Goal: Navigation & Orientation: Find specific page/section

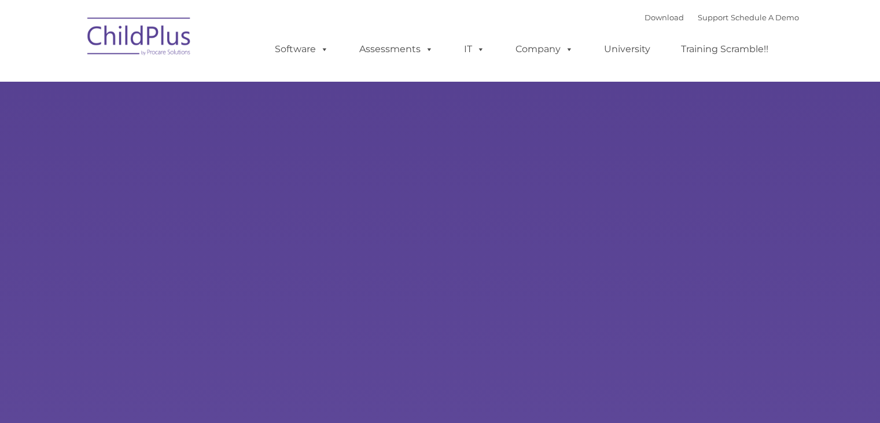
type input ""
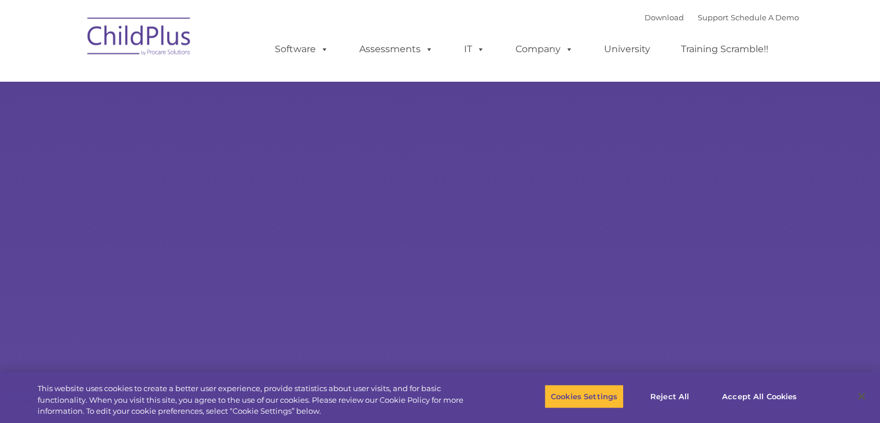
select select "MEDIUM"
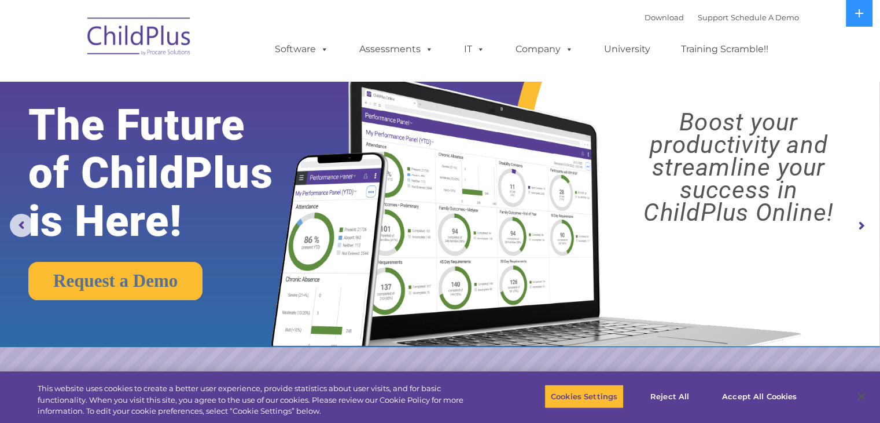
click at [85, 21] on img at bounding box center [140, 38] width 116 height 58
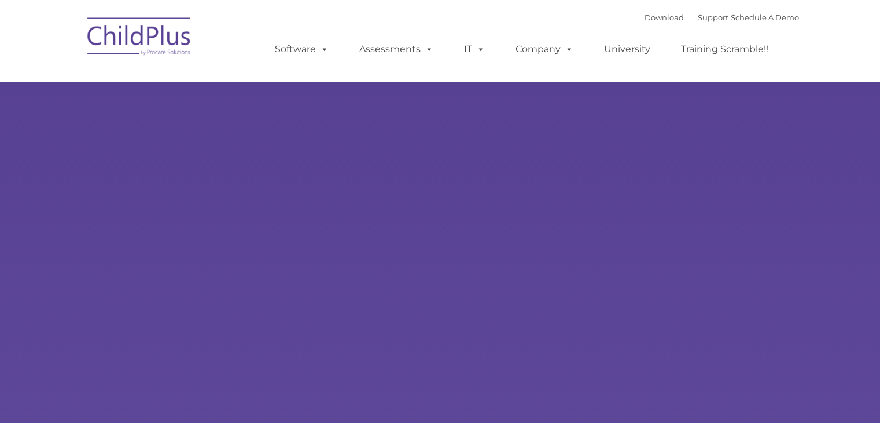
select select "MEDIUM"
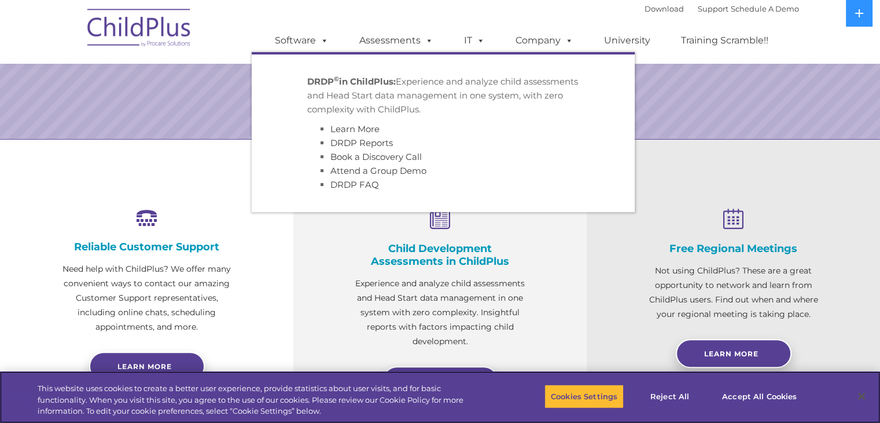
scroll to position [308, 0]
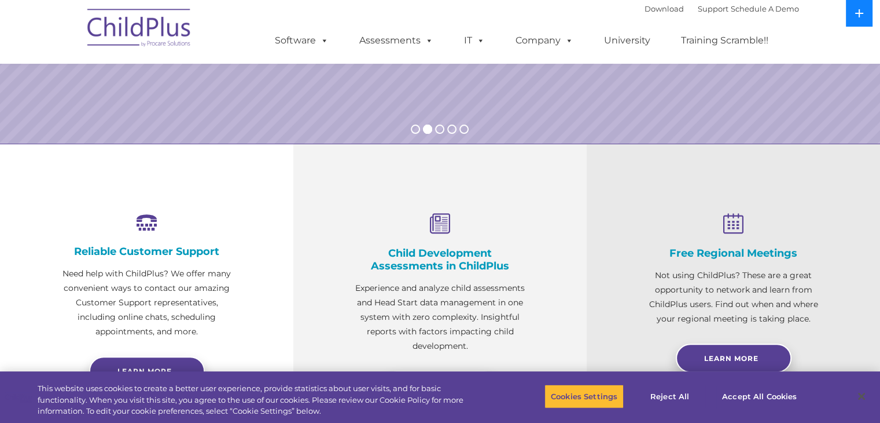
click at [863, 24] on button at bounding box center [859, 13] width 27 height 27
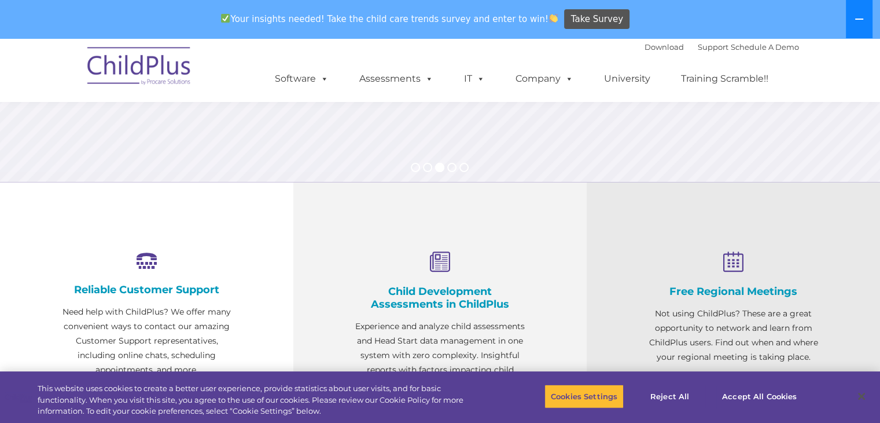
click at [863, 24] on button at bounding box center [859, 19] width 27 height 38
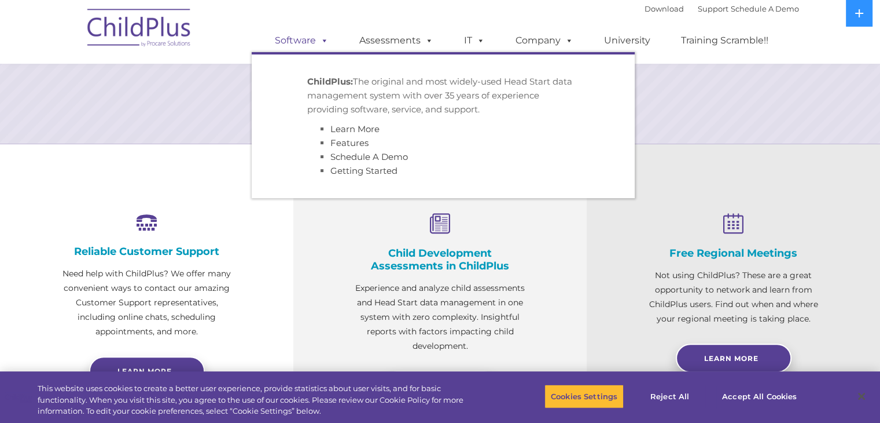
click at [280, 42] on link "Software" at bounding box center [301, 40] width 77 height 23
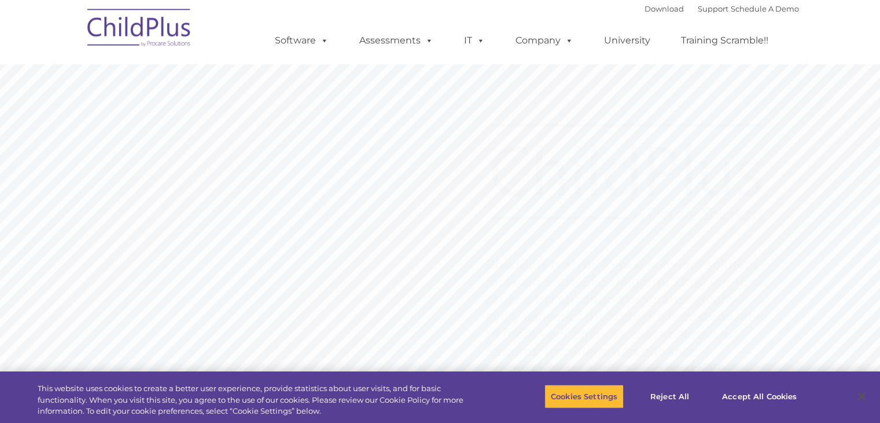
type input ""
